Goal: Navigation & Orientation: Find specific page/section

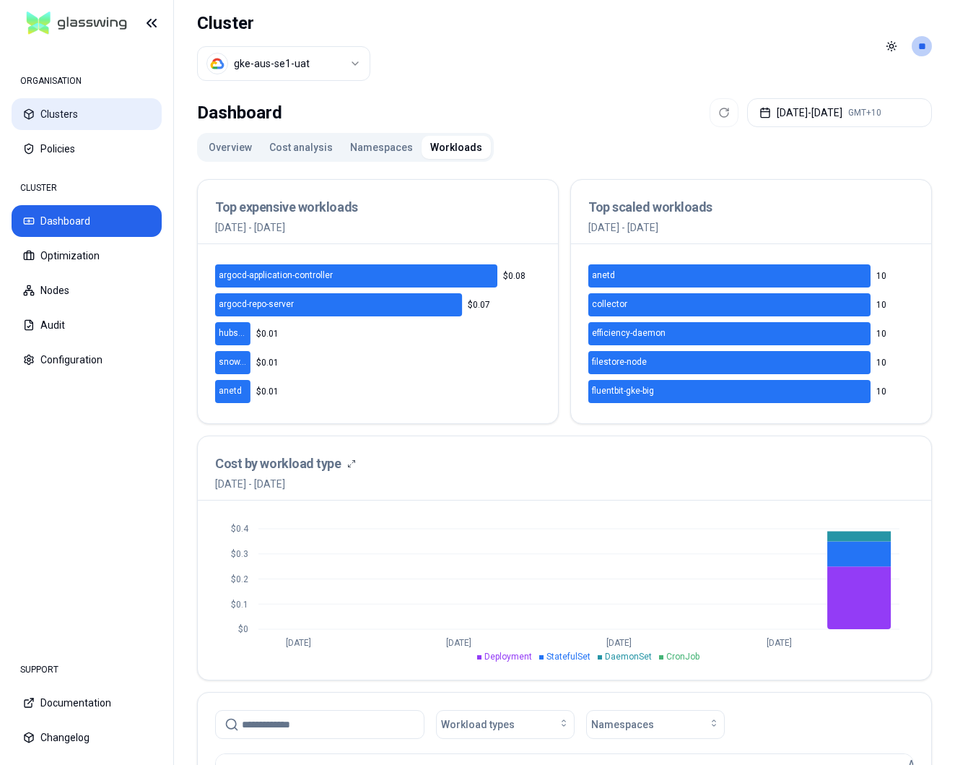
click at [92, 110] on button "Clusters" at bounding box center [87, 114] width 150 height 32
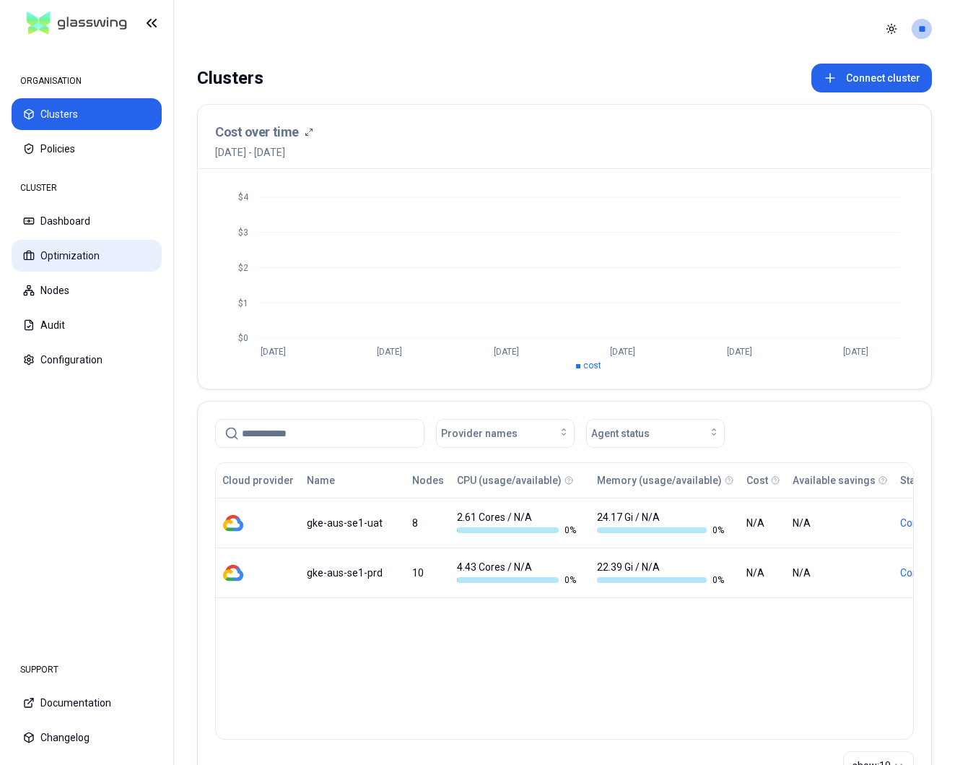
click at [66, 254] on button "Optimization" at bounding box center [87, 256] width 150 height 32
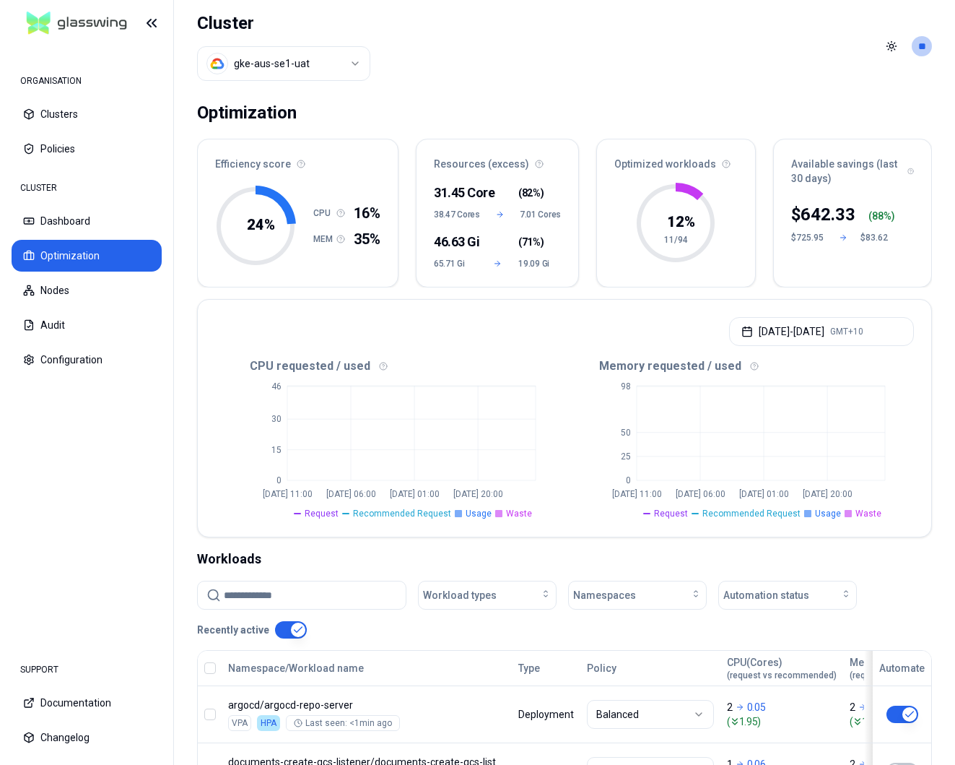
click at [318, 59] on html "ORGANISATION Clusters Policies CLUSTER Dashboard Optimization Nodes Audit Confi…" at bounding box center [477, 382] width 955 height 765
click at [328, 66] on html "ORGANISATION Clusters Policies CLUSTER Dashboard Optimization Nodes Audit Confi…" at bounding box center [477, 382] width 955 height 765
